Goal: Information Seeking & Learning: Learn about a topic

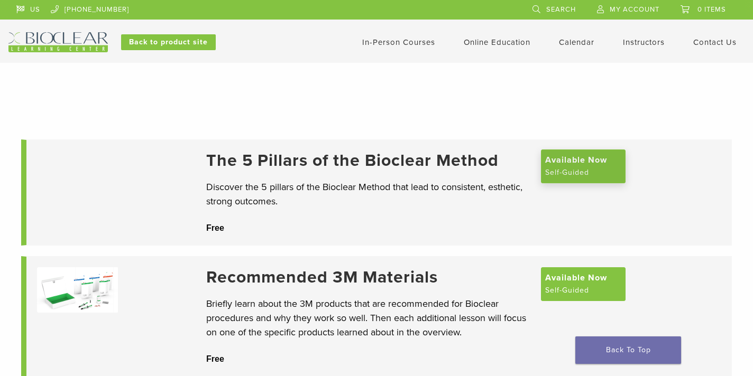
click at [556, 167] on span "Available Now" at bounding box center [576, 160] width 62 height 13
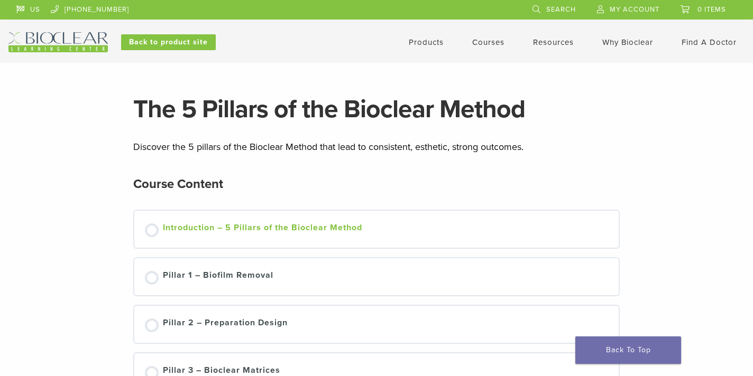
click at [153, 231] on div at bounding box center [152, 231] width 14 height 14
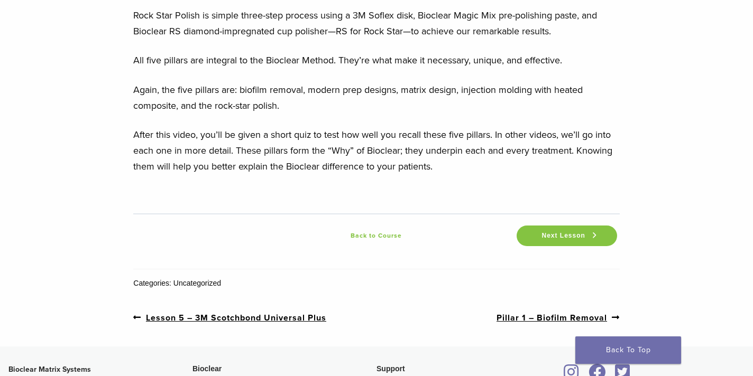
scroll to position [1546, 0]
click at [553, 240] on span "Next Lesson" at bounding box center [563, 236] width 56 height 8
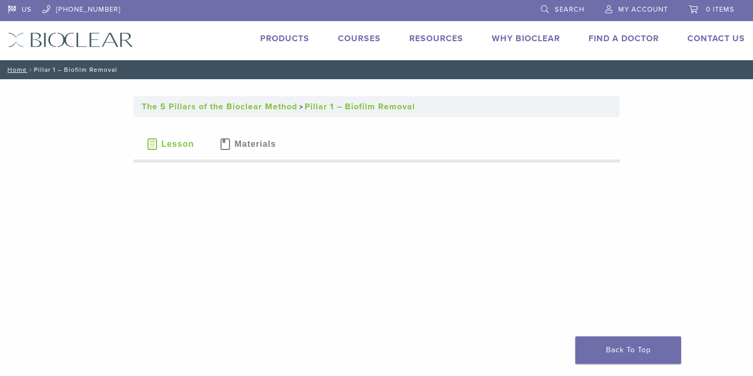
click at [167, 144] on span "Lesson" at bounding box center [177, 144] width 33 height 8
click at [152, 146] on span at bounding box center [152, 145] width 12 height 12
click at [18, 70] on link "Home" at bounding box center [15, 69] width 23 height 7
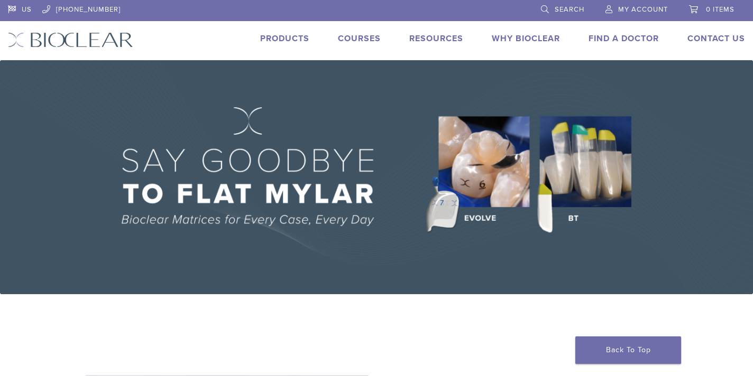
click at [358, 41] on link "Courses" at bounding box center [359, 38] width 43 height 11
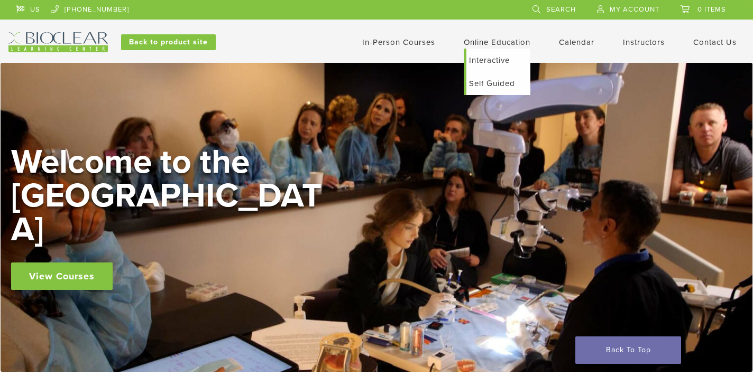
click at [490, 86] on link "Self Guided" at bounding box center [498, 83] width 64 height 23
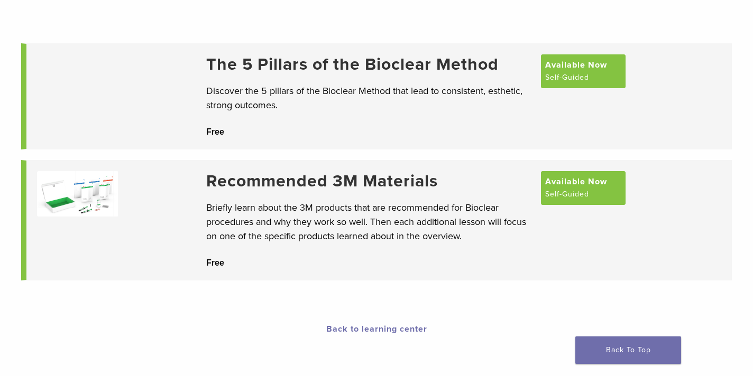
scroll to position [91, 0]
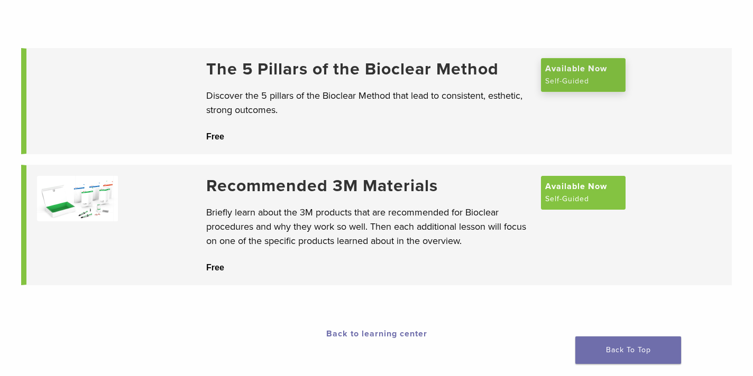
click at [580, 75] on span "Available Now" at bounding box center [576, 68] width 62 height 13
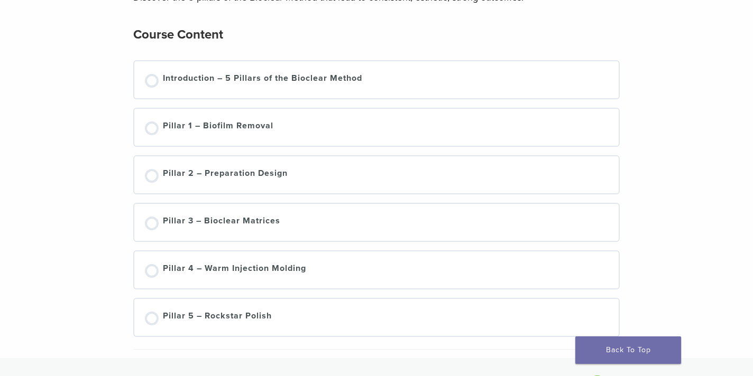
scroll to position [148, 0]
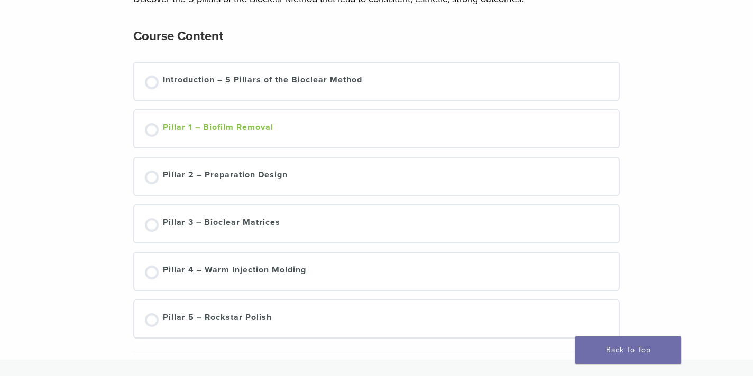
click at [155, 129] on div at bounding box center [152, 130] width 14 height 14
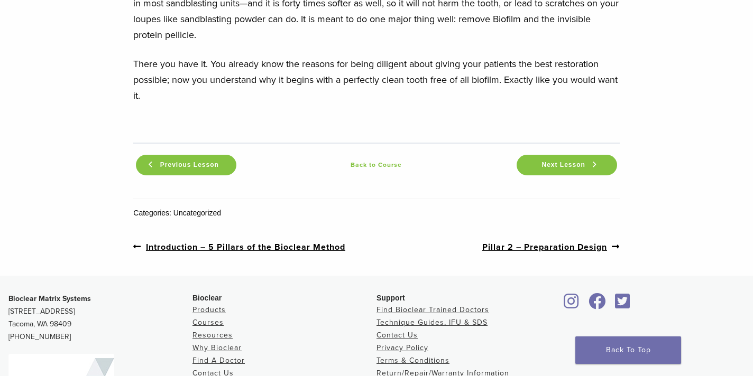
scroll to position [1373, 0]
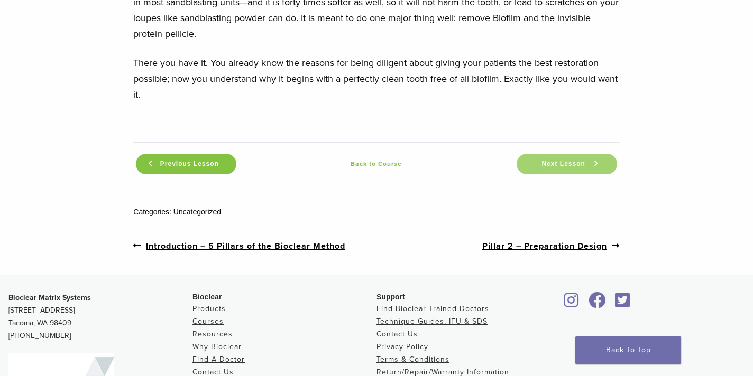
click at [567, 166] on span "Next Lesson" at bounding box center [563, 164] width 56 height 8
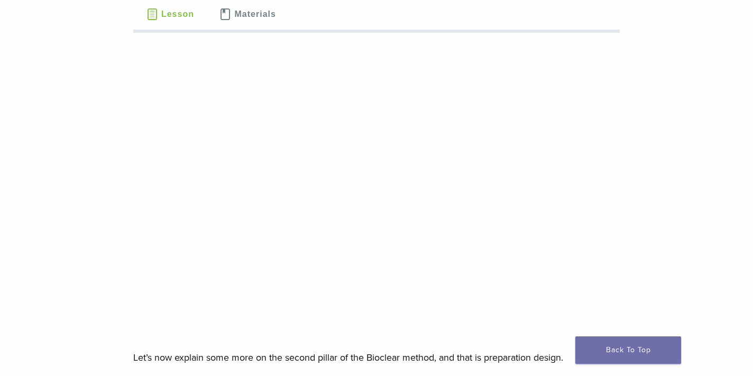
scroll to position [131, 0]
click at [621, 353] on link "Back To Top" at bounding box center [628, 350] width 106 height 27
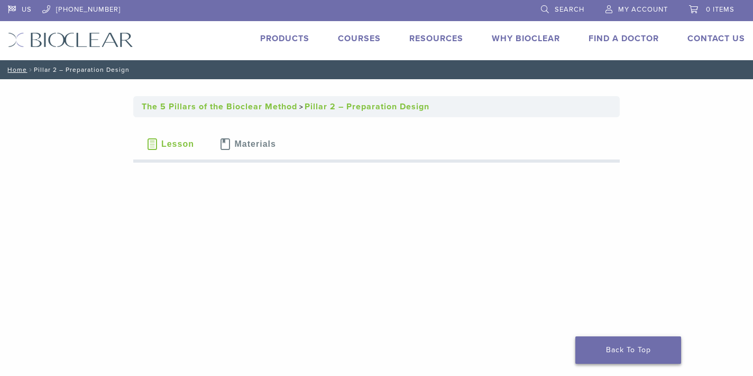
click at [621, 353] on link "Back To Top" at bounding box center [628, 350] width 106 height 27
click at [632, 351] on link "Back To Top" at bounding box center [628, 350] width 106 height 27
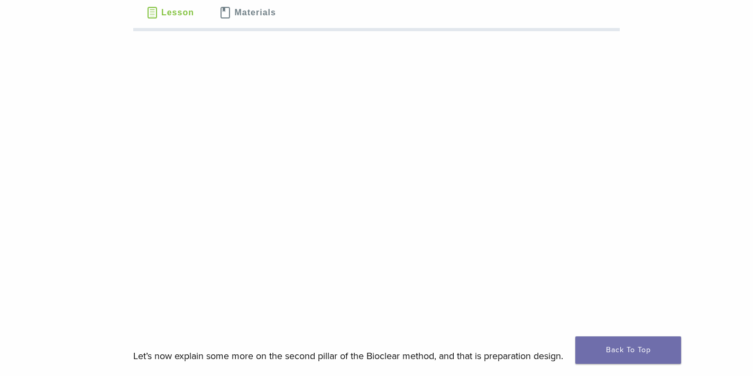
scroll to position [130, 0]
click at [624, 350] on link "Back To Top" at bounding box center [628, 350] width 106 height 27
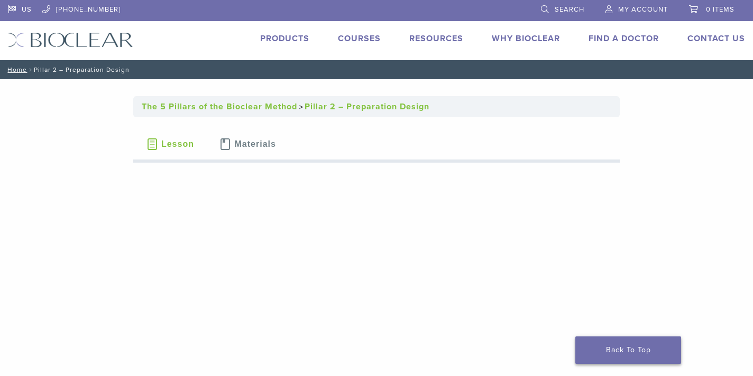
click at [624, 350] on link "Back To Top" at bounding box center [628, 350] width 106 height 27
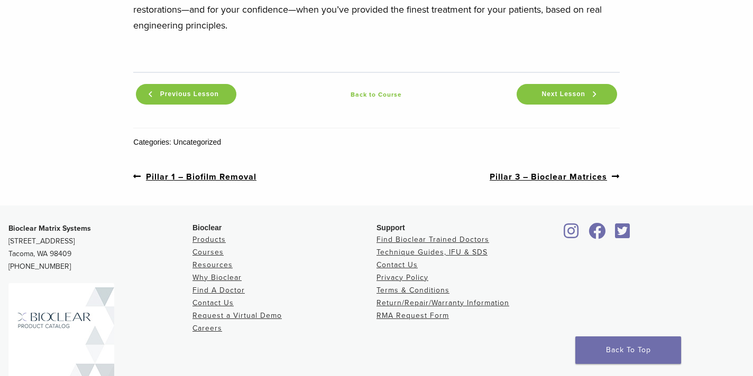
scroll to position [1309, 0]
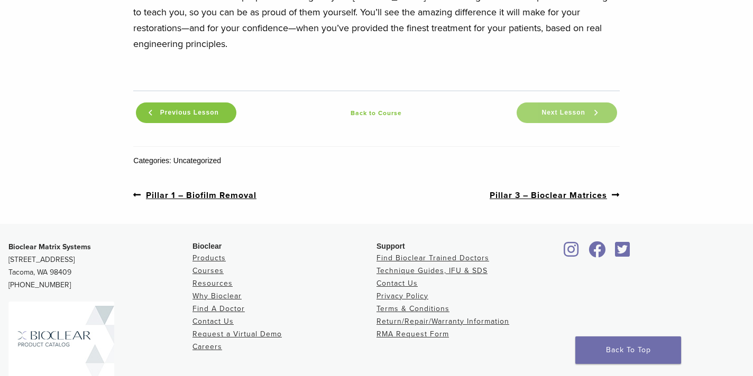
click at [561, 112] on span "Next Lesson" at bounding box center [563, 113] width 56 height 8
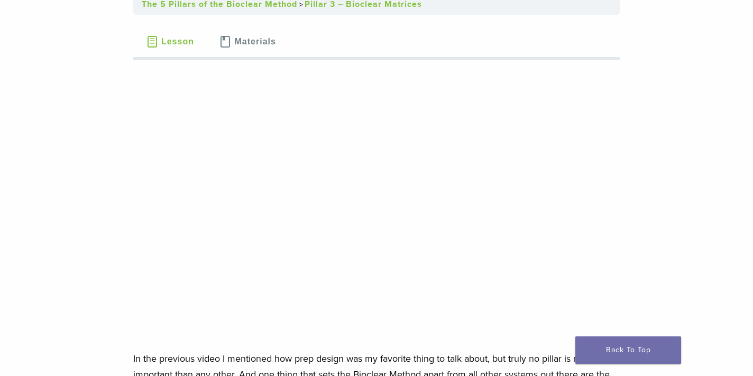
scroll to position [100, 0]
